Goal: Information Seeking & Learning: Learn about a topic

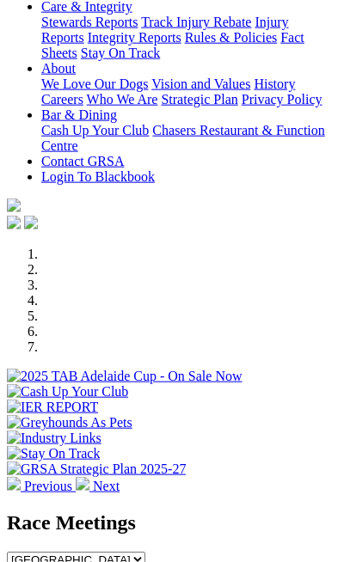
scroll to position [647, 0]
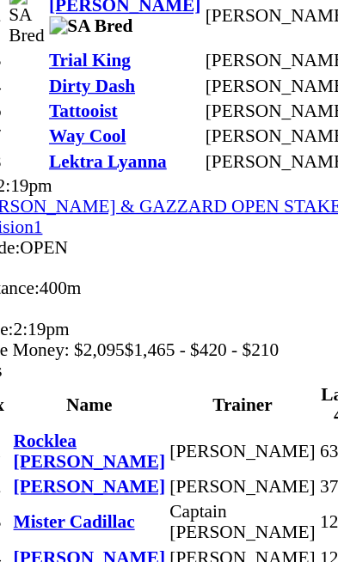
scroll to position [3585, 9]
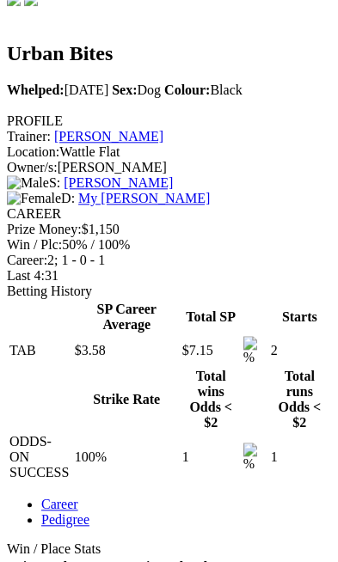
scroll to position [0, 241]
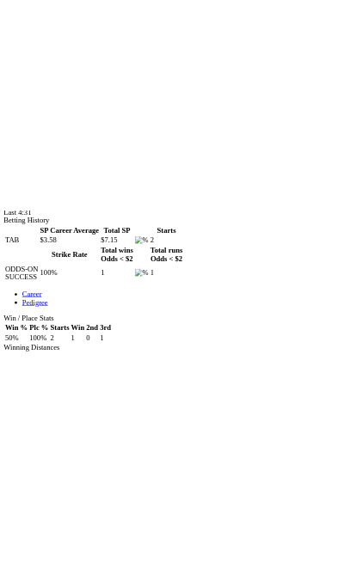
scroll to position [0, 0]
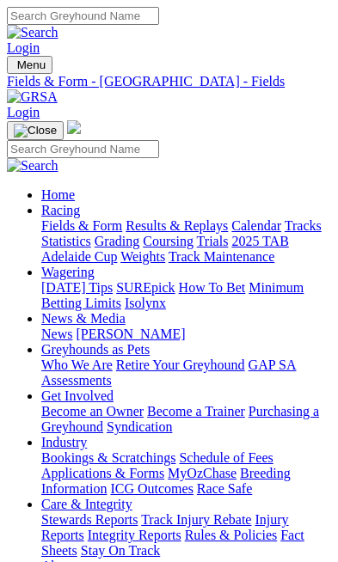
scroll to position [3585, 29]
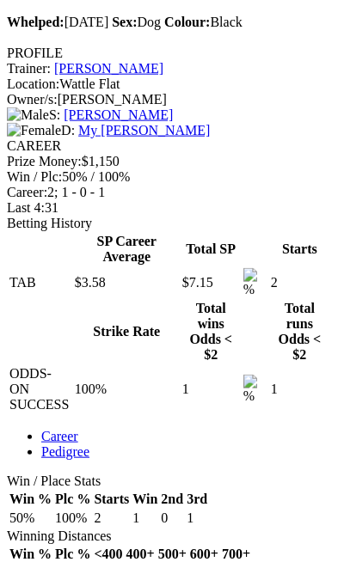
scroll to position [0, 241]
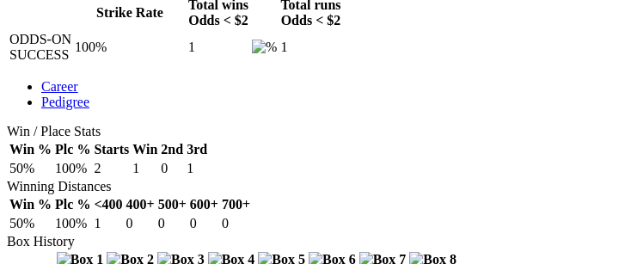
scroll to position [77, 0]
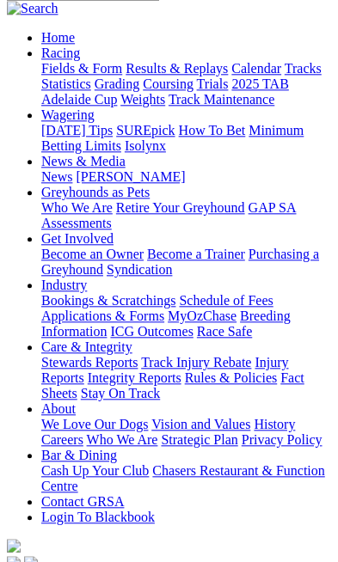
scroll to position [156, 0]
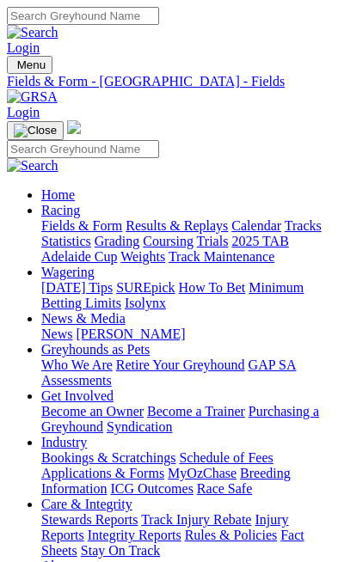
scroll to position [3585, 29]
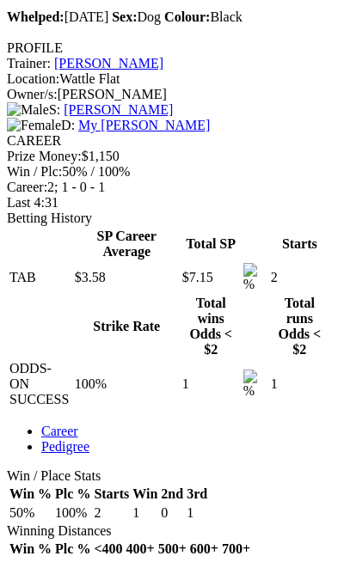
scroll to position [0, 241]
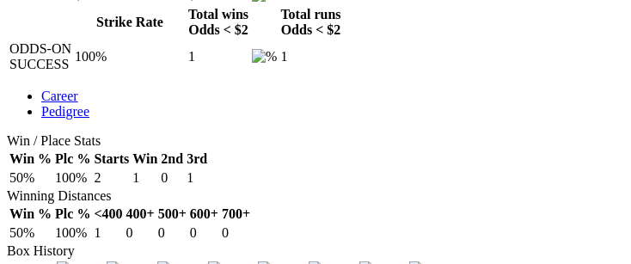
scroll to position [57, 0]
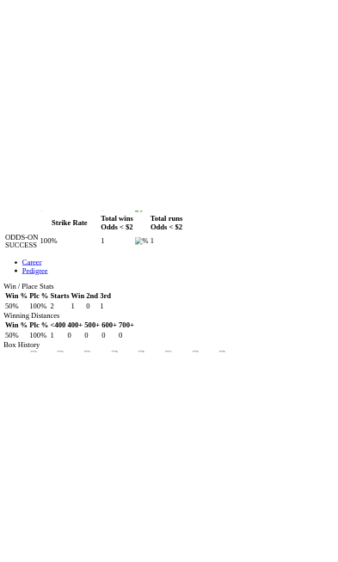
scroll to position [0, 0]
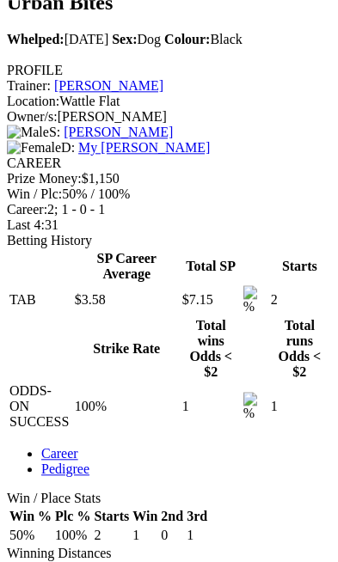
scroll to position [771, 0]
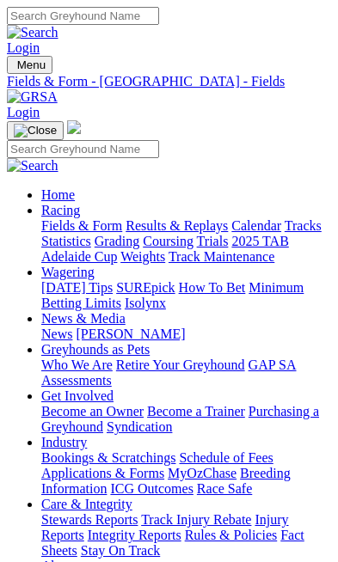
scroll to position [3585, 29]
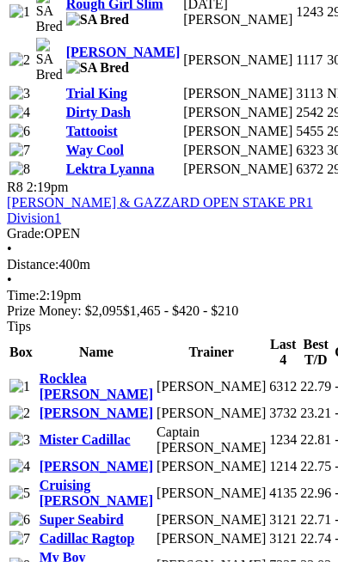
scroll to position [3445, 0]
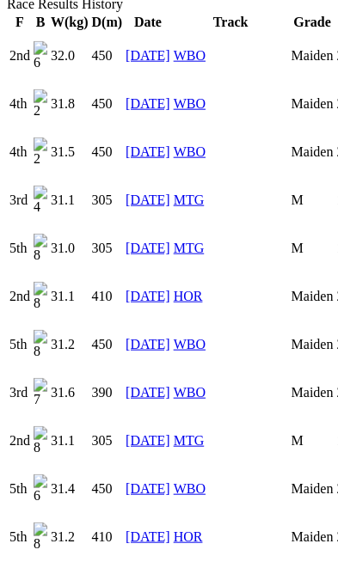
scroll to position [0, 292]
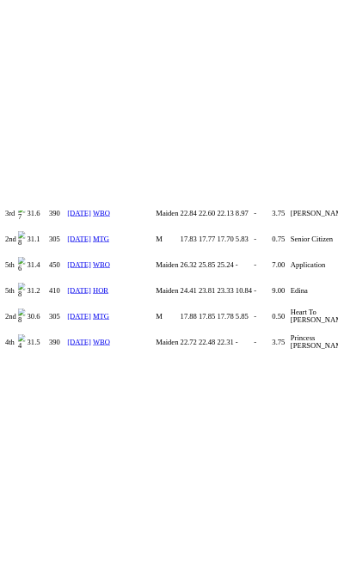
scroll to position [0, 0]
